Goal: Navigation & Orientation: Find specific page/section

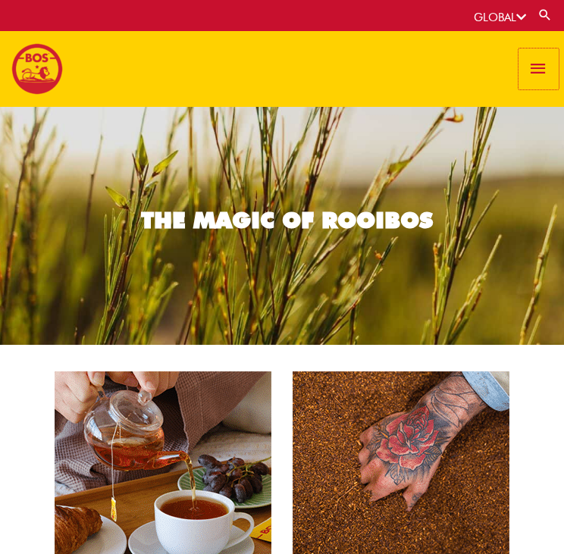
click at [531, 64] on span "button" at bounding box center [539, 69] width 20 height 41
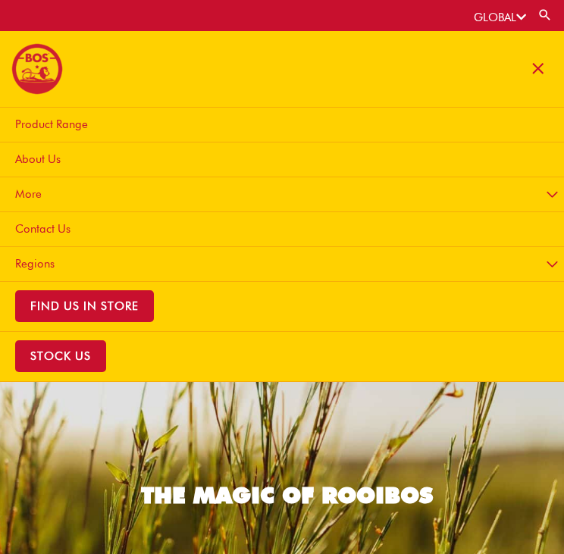
click at [88, 116] on link "Product Range" at bounding box center [285, 125] width 578 height 35
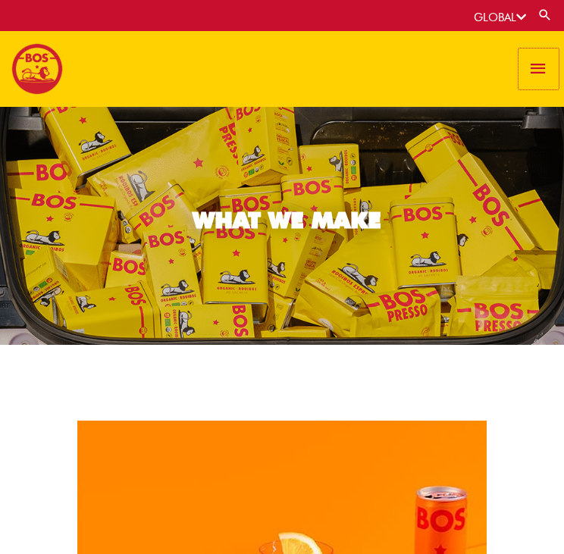
click at [541, 61] on span "button" at bounding box center [539, 69] width 20 height 41
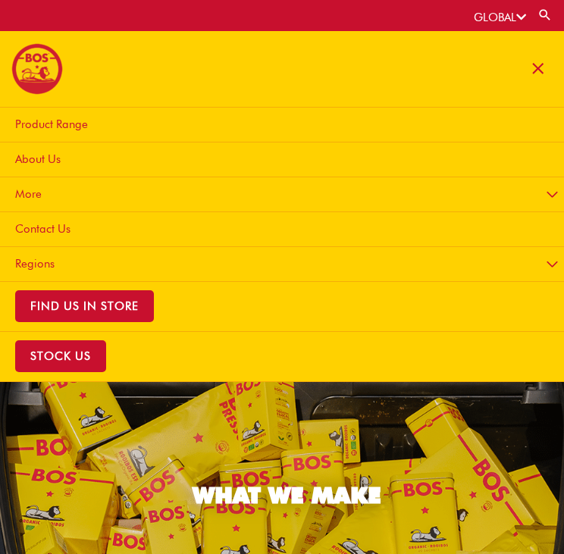
click at [36, 155] on span "About Us" at bounding box center [37, 159] width 45 height 14
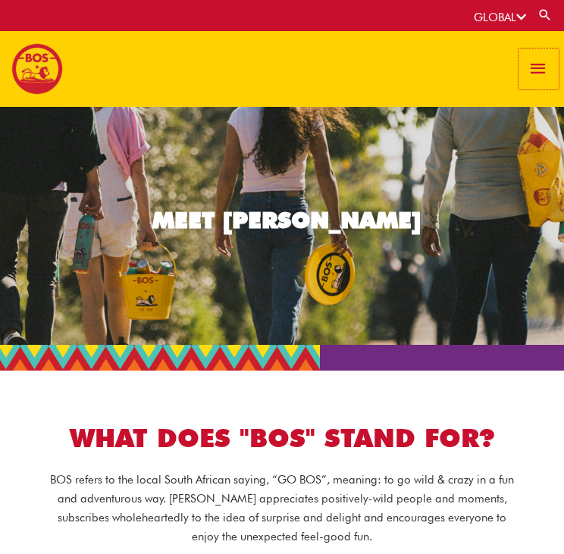
click at [539, 51] on span "button" at bounding box center [539, 69] width 20 height 41
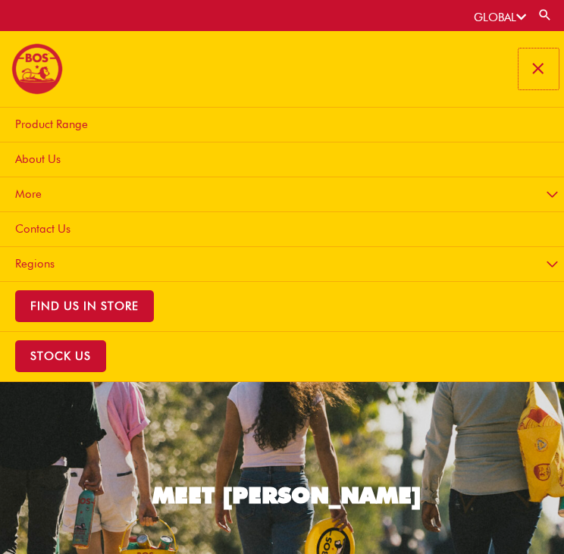
click at [537, 61] on span "button" at bounding box center [539, 69] width 20 height 41
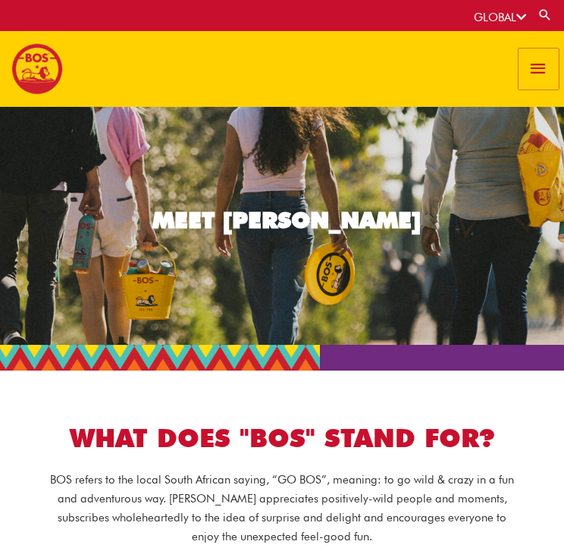
click at [537, 61] on span "button" at bounding box center [539, 69] width 20 height 41
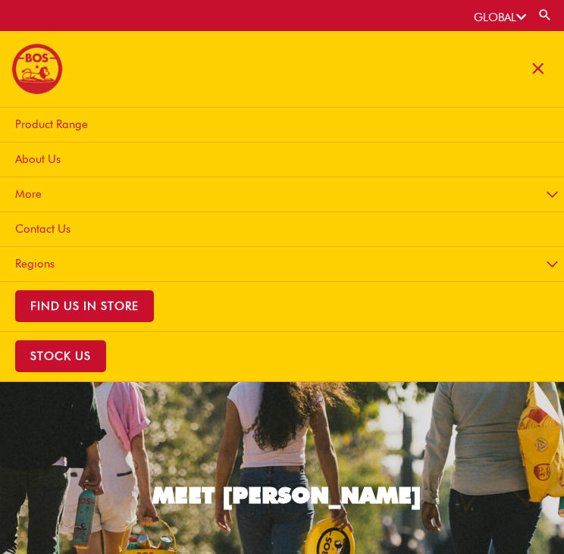
click at [132, 190] on link "More" at bounding box center [285, 194] width 578 height 35
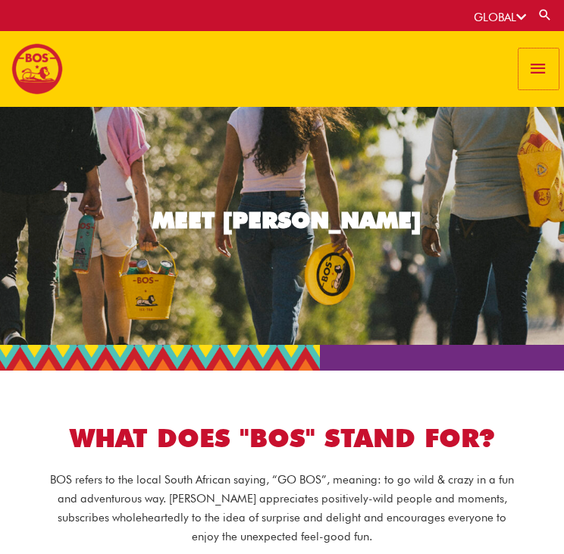
click at [537, 76] on span "button" at bounding box center [539, 69] width 20 height 41
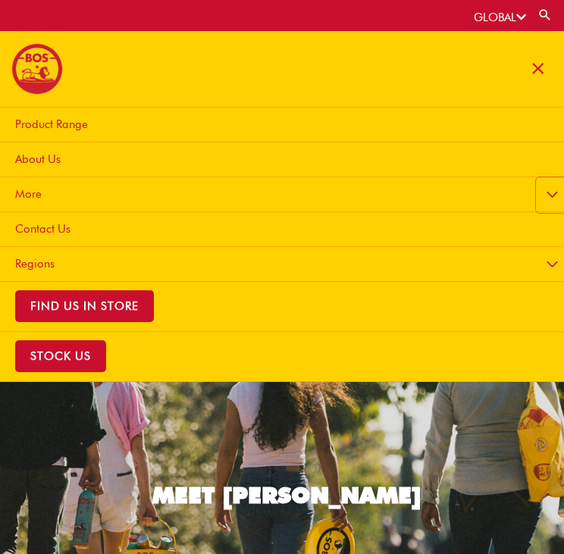
click at [554, 191] on button "Menu Toggle" at bounding box center [552, 195] width 33 height 36
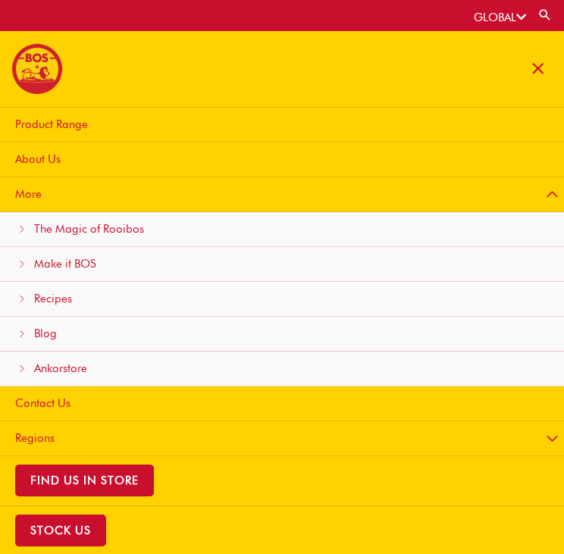
click at [116, 225] on span "The Magic of Rooibos" at bounding box center [89, 229] width 110 height 14
